Goal: Task Accomplishment & Management: Manage account settings

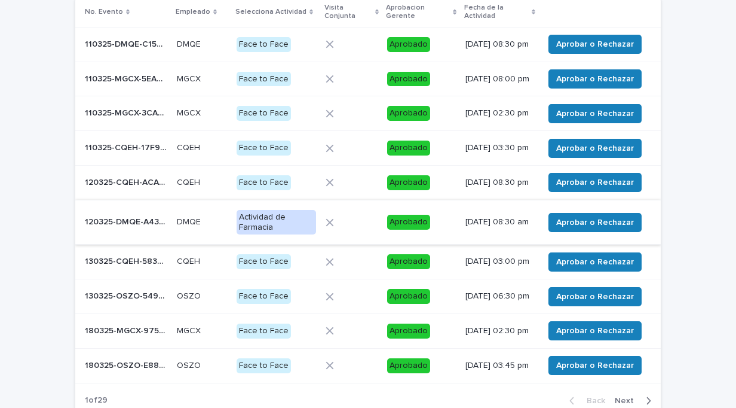
scroll to position [283, 0]
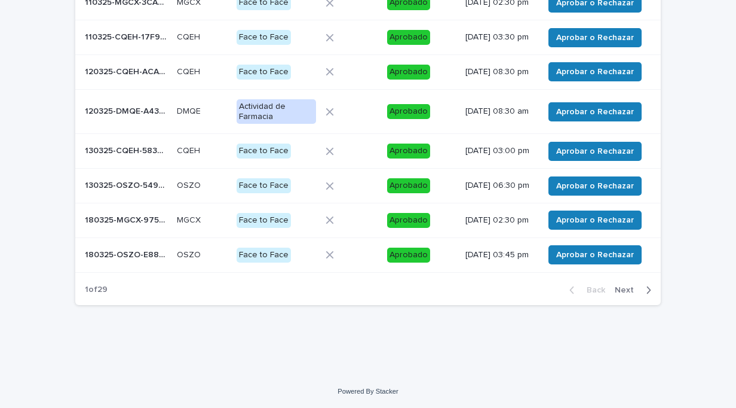
click at [641, 287] on div "button" at bounding box center [646, 289] width 10 height 11
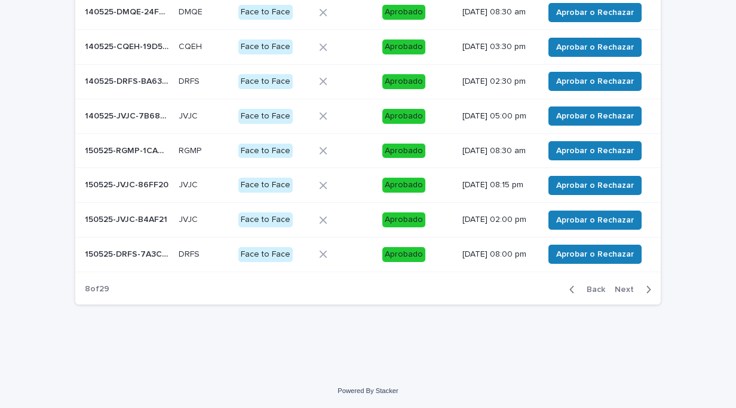
click at [641, 287] on div "button" at bounding box center [646, 289] width 10 height 11
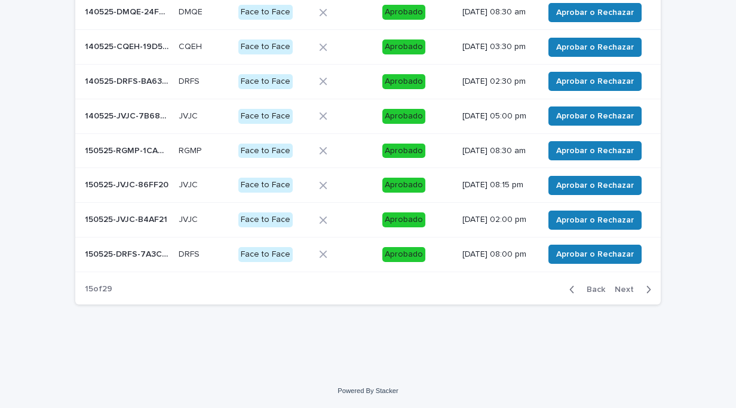
click at [641, 287] on div "button" at bounding box center [646, 289] width 10 height 11
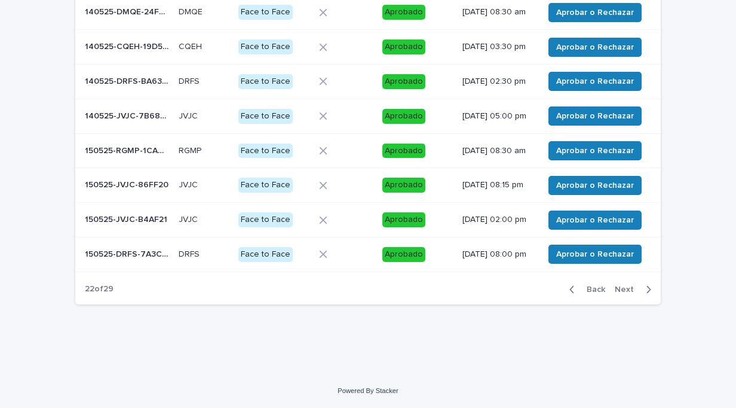
click at [641, 287] on div "button" at bounding box center [646, 289] width 10 height 11
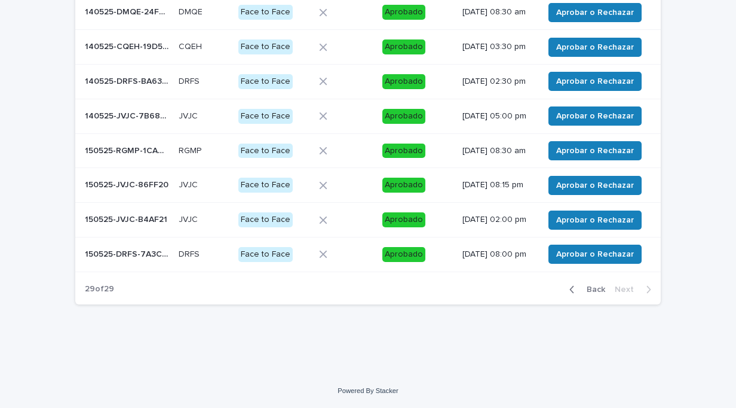
scroll to position [45, 0]
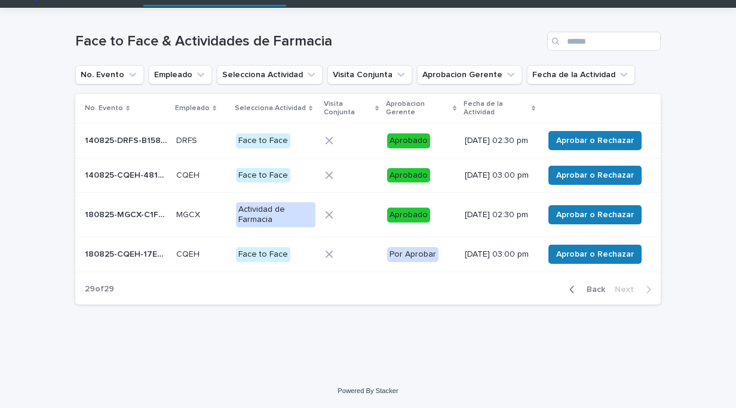
click at [146, 253] on p "180825-CQEH-17E934" at bounding box center [127, 253] width 84 height 13
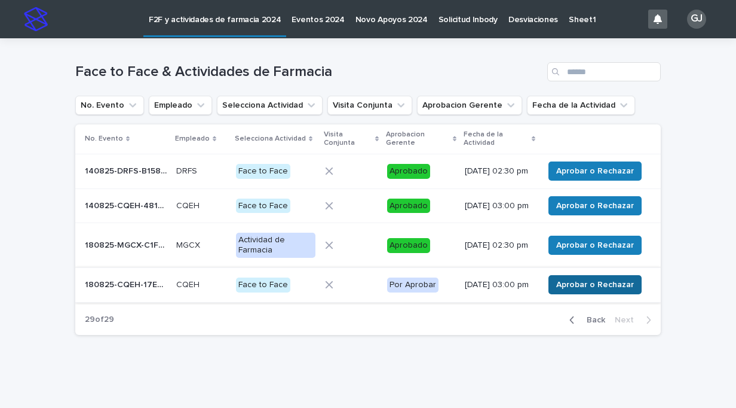
click at [566, 290] on span "Aprobar o Rechazar" at bounding box center [595, 284] width 78 height 12
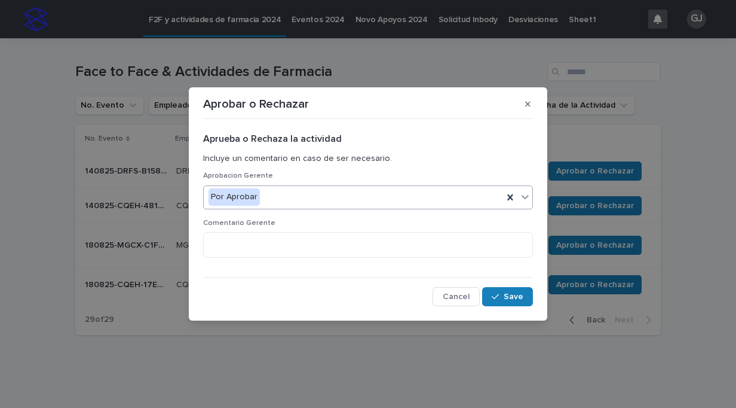
click at [526, 195] on icon at bounding box center [525, 197] width 12 height 12
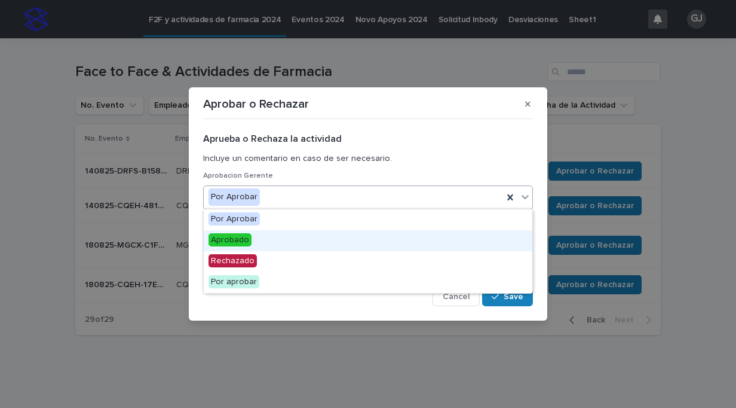
click at [231, 237] on span "Aprobado" at bounding box center [230, 239] width 43 height 13
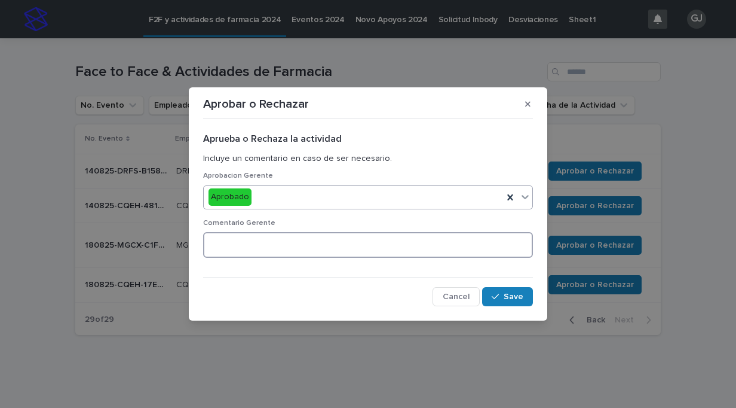
click at [243, 243] on textarea at bounding box center [368, 244] width 330 height 25
type textarea "**"
click at [501, 292] on div "button" at bounding box center [498, 296] width 12 height 8
